Goal: Task Accomplishment & Management: Manage account settings

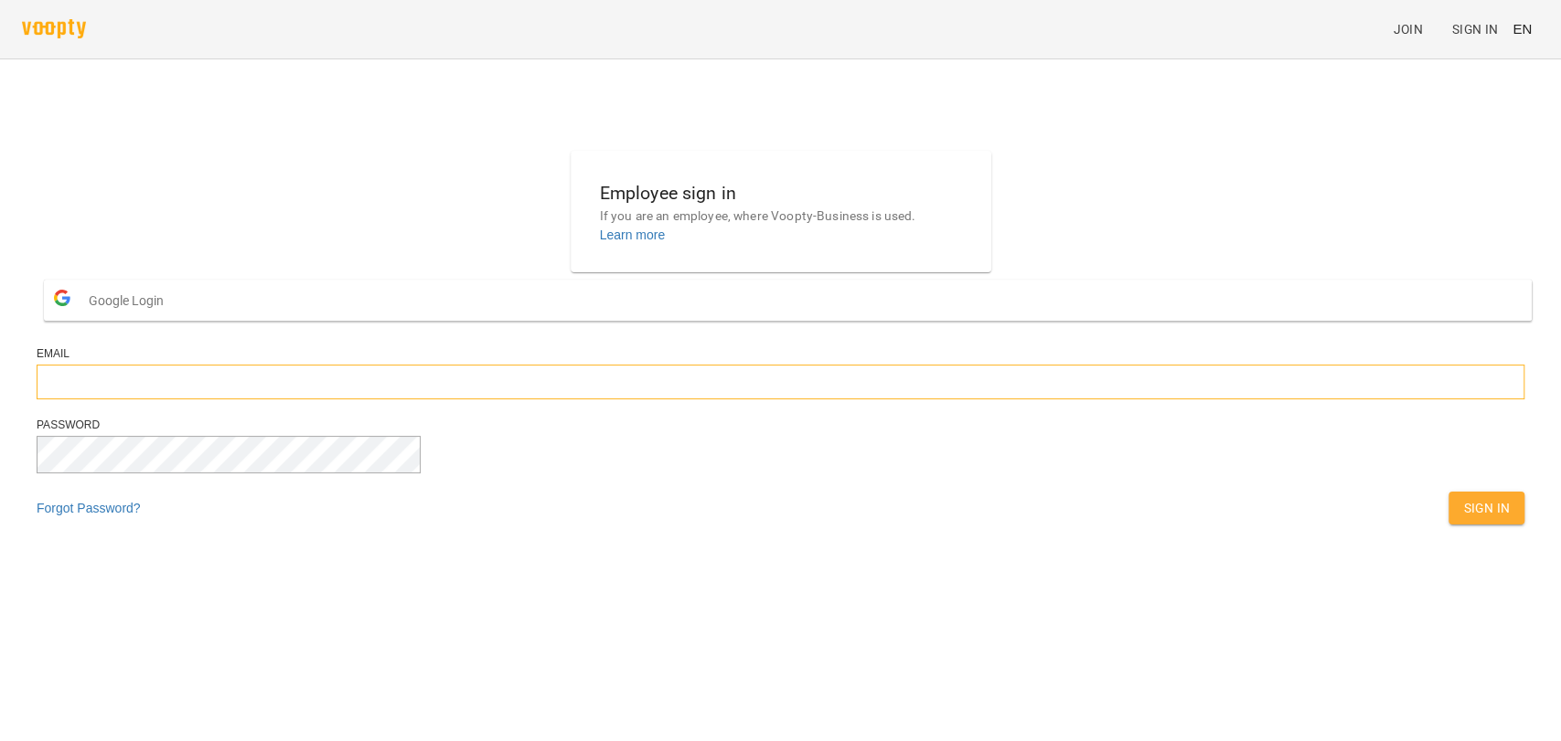
click at [772, 400] on input "email" at bounding box center [780, 382] width 1487 height 35
type input "**********"
click at [1532, 28] on button "EN" at bounding box center [1522, 29] width 34 height 34
click at [1495, 102] on div "Українська" at bounding box center [1487, 103] width 93 height 33
click at [1464, 525] on button "Вхід" at bounding box center [1494, 508] width 60 height 33
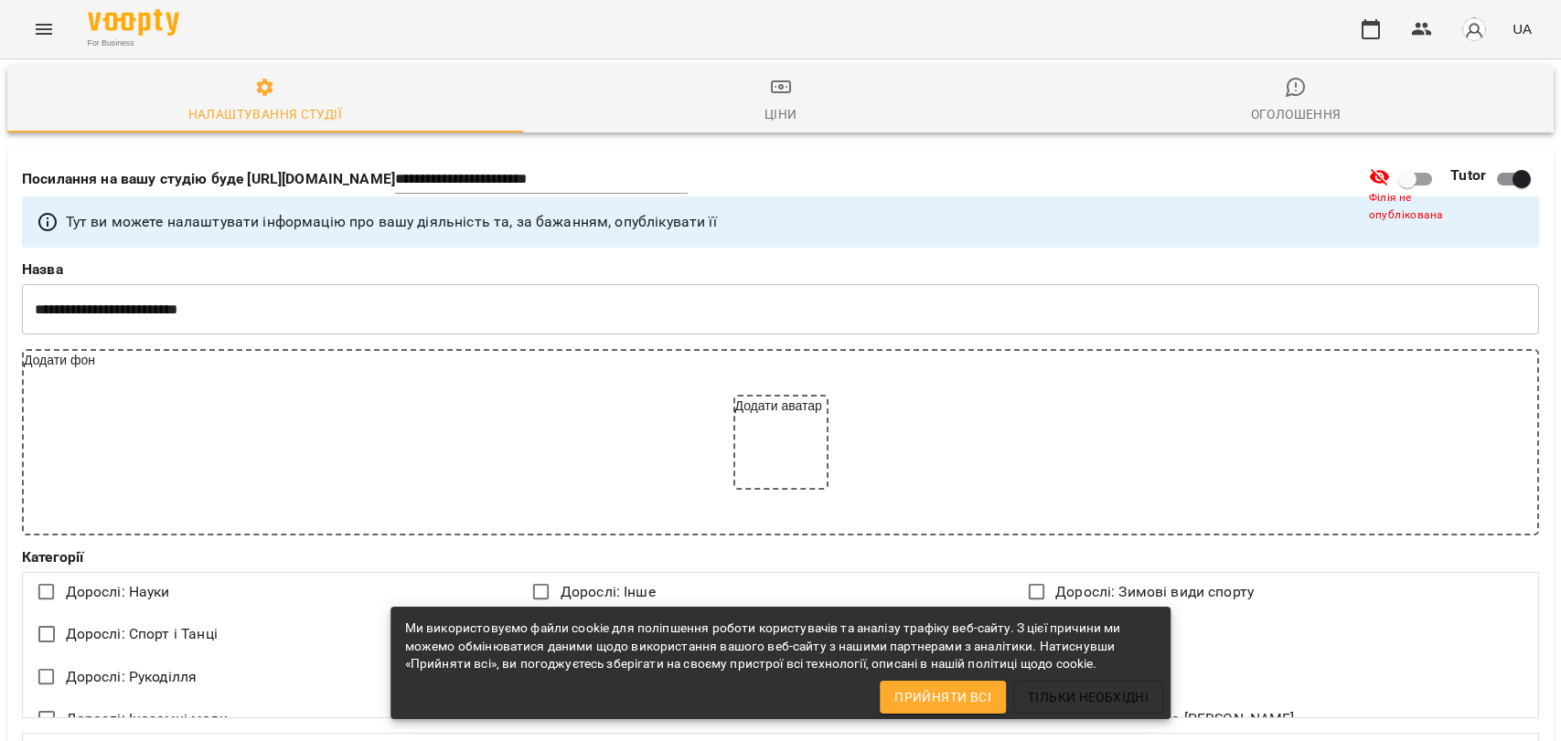
select select "**"
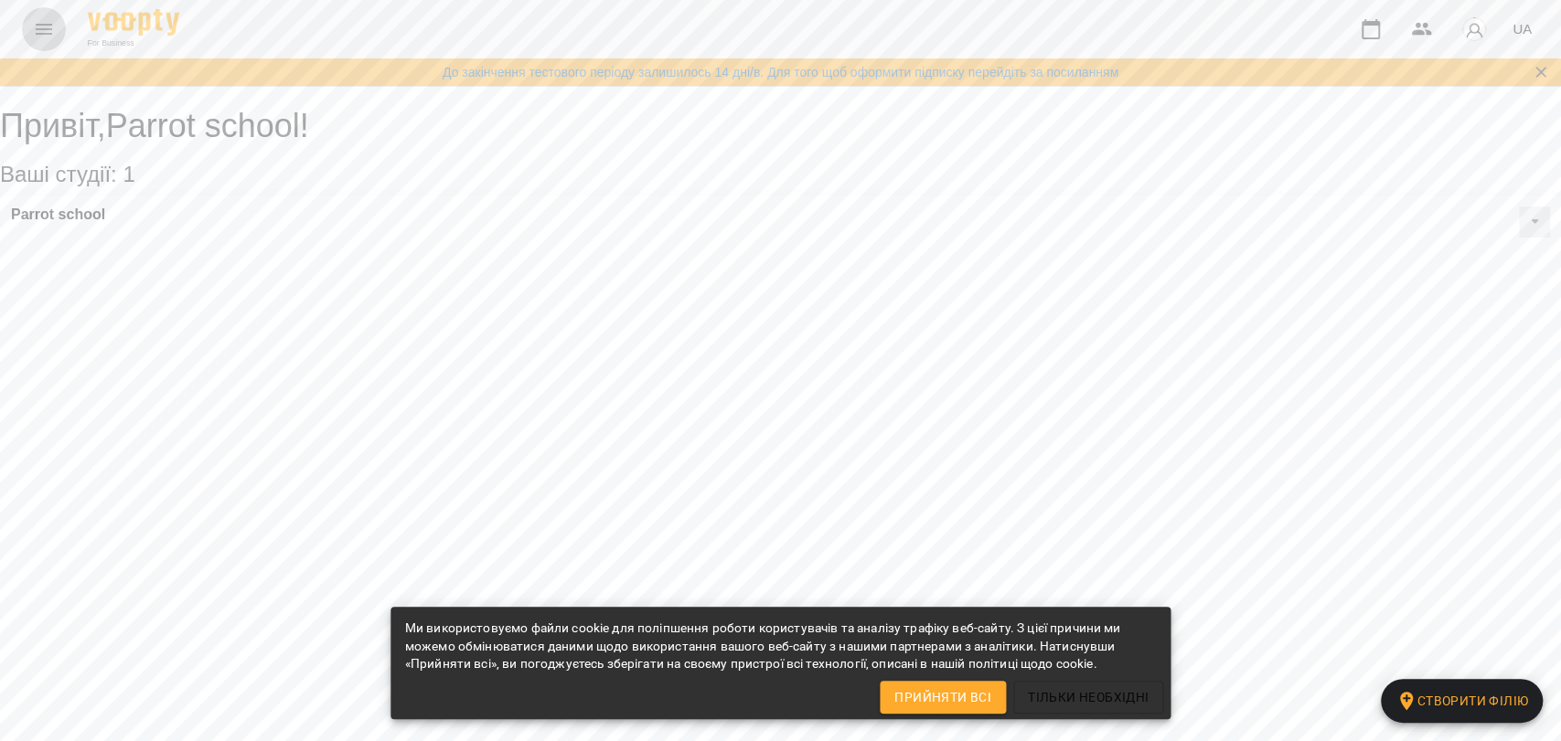
click at [58, 27] on button "Menu" at bounding box center [44, 29] width 44 height 44
click at [48, 31] on icon "Menu" at bounding box center [44, 29] width 22 height 22
click at [51, 31] on icon "Menu" at bounding box center [44, 29] width 22 height 22
click at [954, 689] on span "Прийняти всі" at bounding box center [942, 698] width 97 height 22
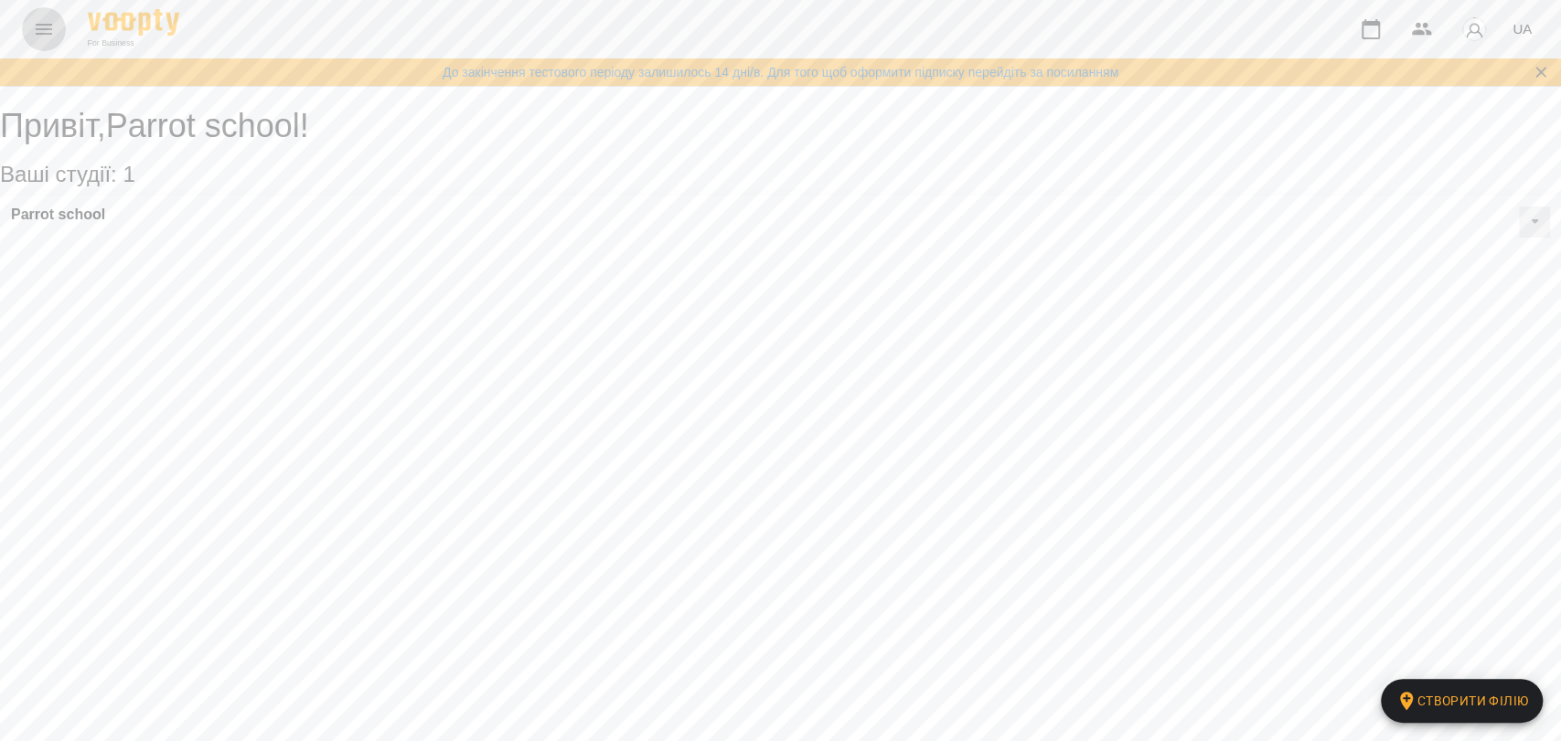
click at [44, 34] on icon "Menu" at bounding box center [44, 29] width 16 height 11
click at [1392, 32] on div "UA" at bounding box center [1443, 29] width 190 height 48
click at [1378, 32] on icon "button" at bounding box center [1370, 29] width 22 height 22
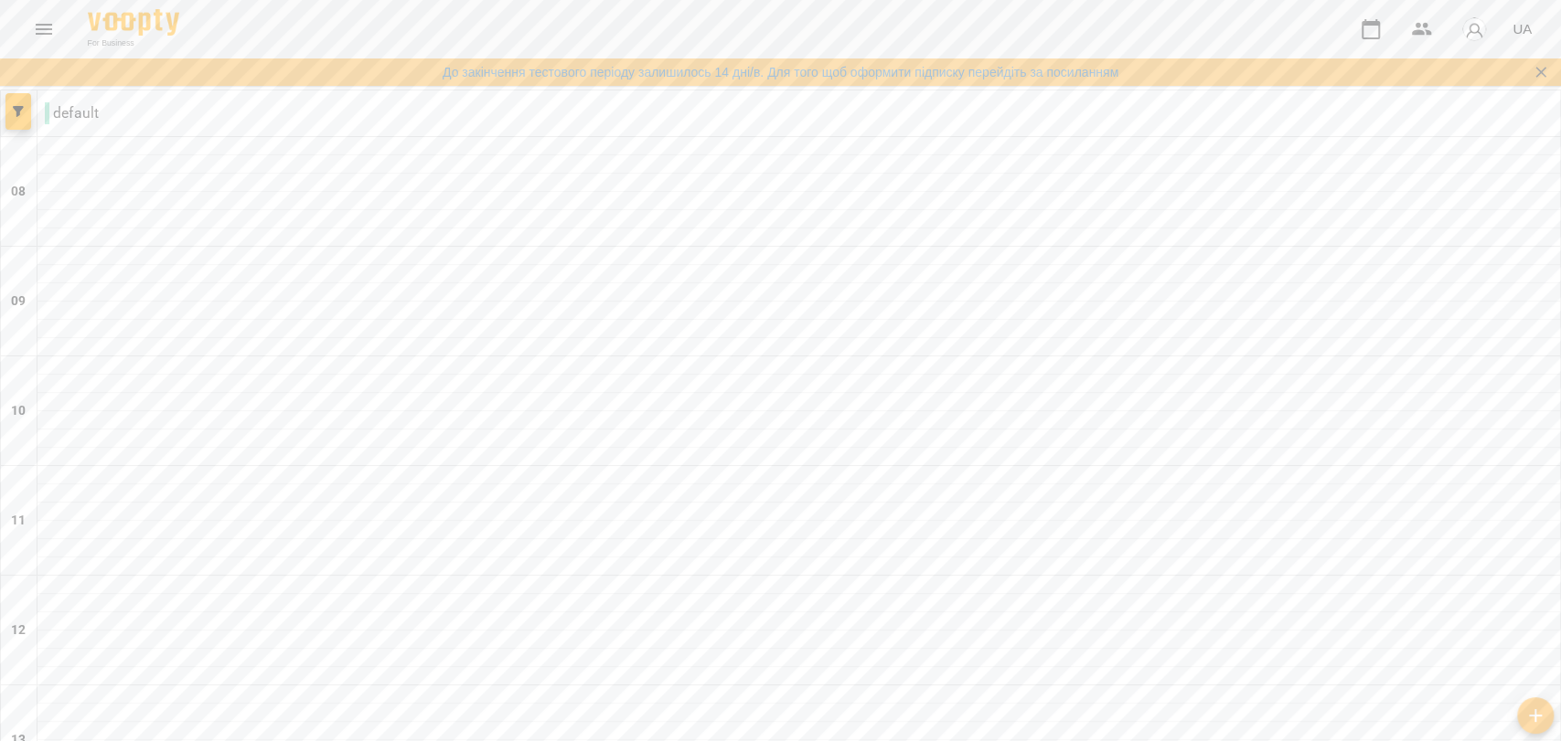
click at [51, 39] on button "Menu" at bounding box center [44, 29] width 44 height 44
